Goal: Task Accomplishment & Management: Use online tool/utility

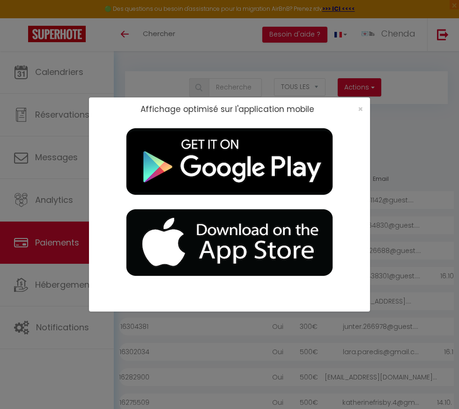
select select "2"
select select "0"
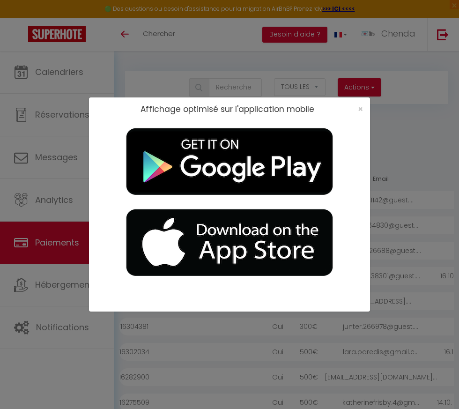
select select
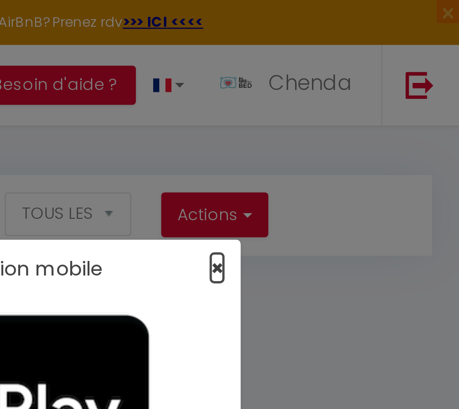
click at [360, 108] on span "×" at bounding box center [360, 109] width 5 height 12
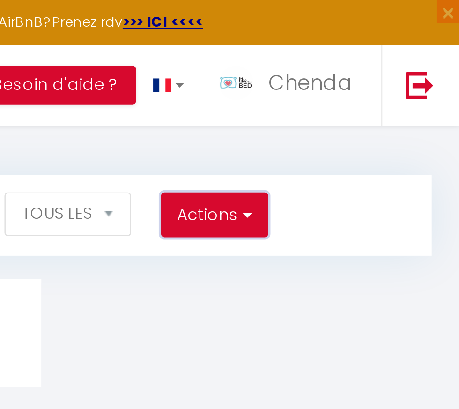
click at [366, 85] on button "Actions" at bounding box center [359, 87] width 43 height 19
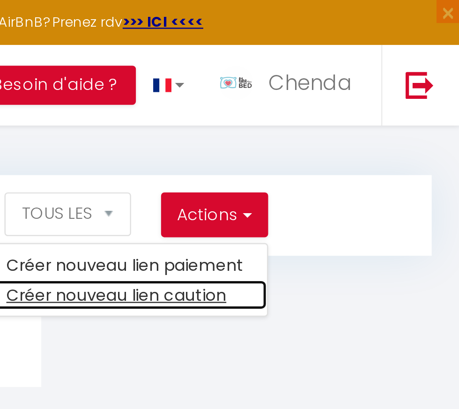
click at [342, 120] on link "Créer nouveau lien caution" at bounding box center [323, 120] width 115 height 12
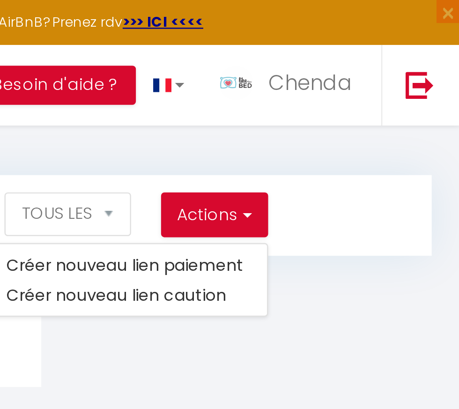
select select
select select "other"
select select "692"
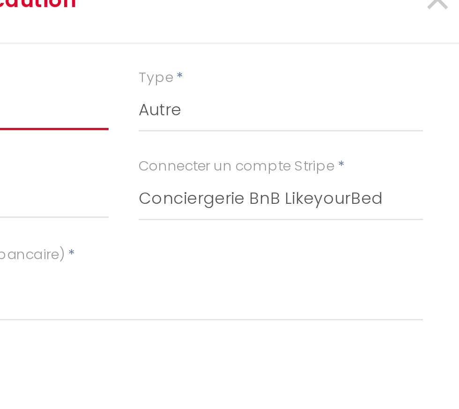
click at [205, 133] on input "Montant" at bounding box center [166, 128] width 116 height 17
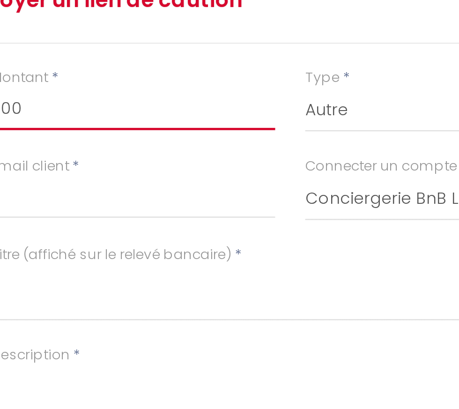
type input "500"
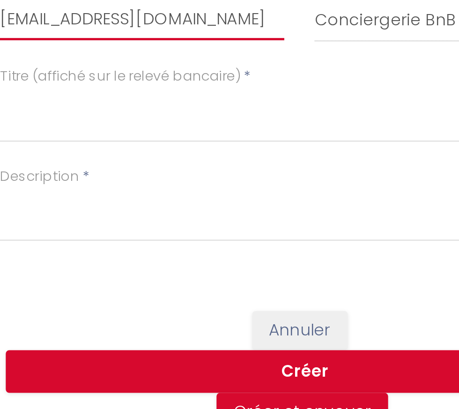
type input "lucieleymarie@orange.fr"
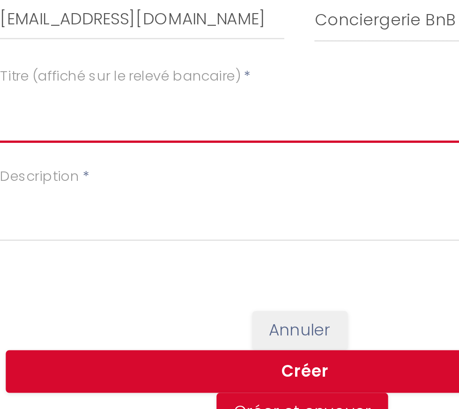
click at [154, 202] on textarea "Titre (affiché sur le relevé bancaire)" at bounding box center [230, 204] width 244 height 23
type textarea "SE"
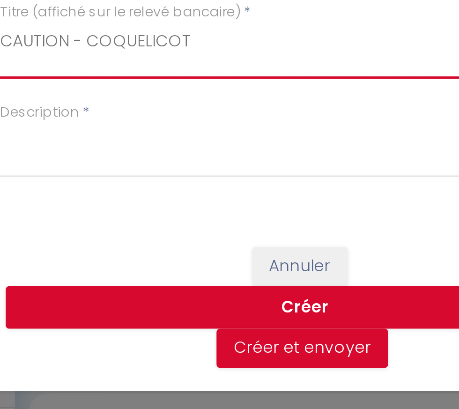
type textarea "CAUTION - COQUELICOT"
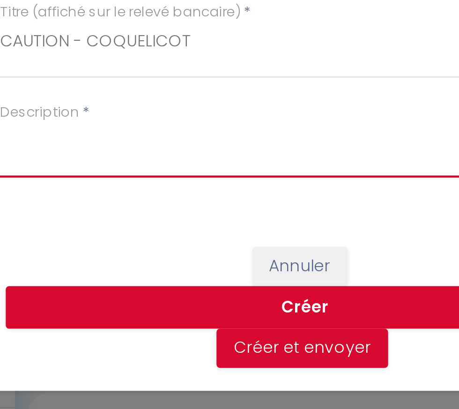
click at [157, 239] on textarea "Description" at bounding box center [230, 244] width 244 height 23
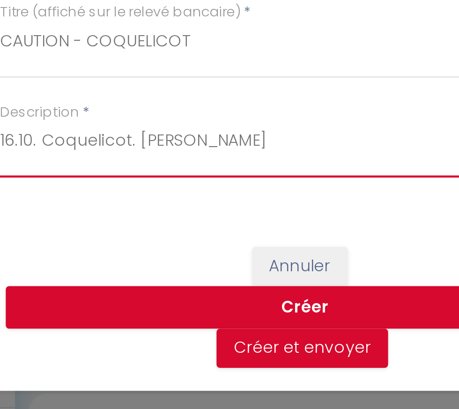
type textarea "16.10. Coquelicot. Lucie"
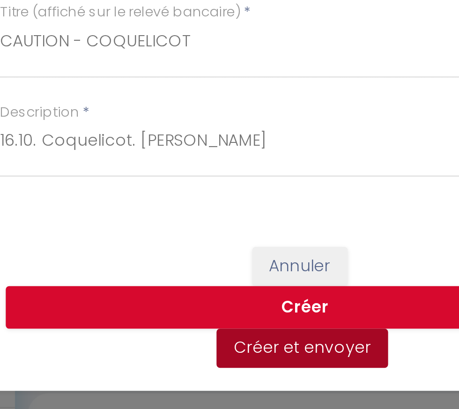
click at [234, 329] on button "Créer et envoyer" at bounding box center [231, 325] width 70 height 16
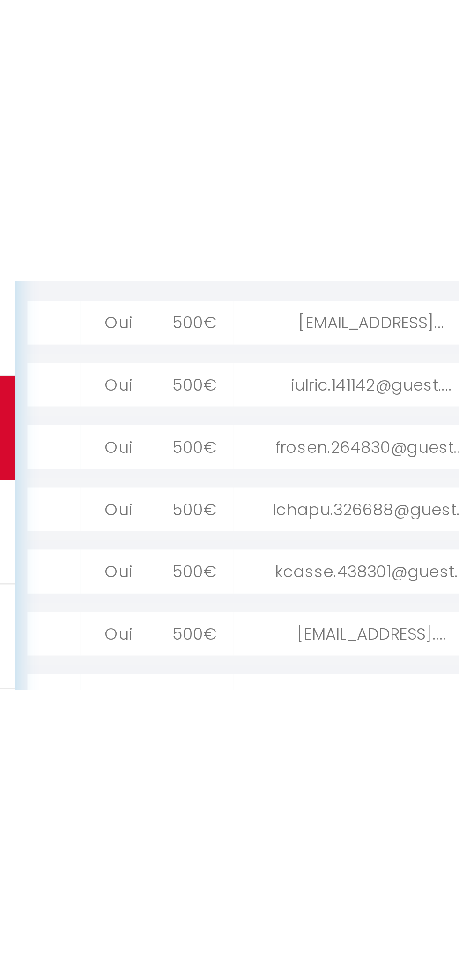
scroll to position [0, 125]
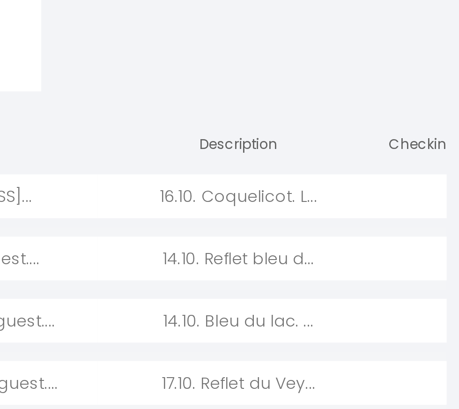
click at [427, 196] on div at bounding box center [442, 200] width 31 height 18
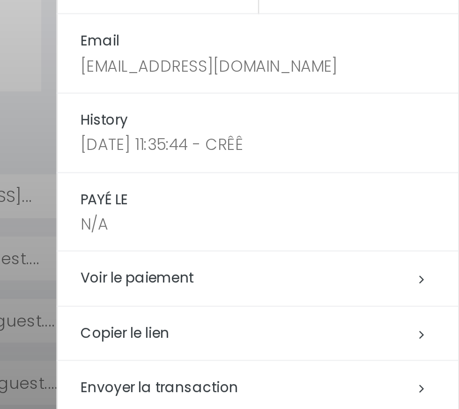
click at [331, 251] on h5 "Copier le lien" at bounding box center [382, 256] width 154 height 11
